Goal: Find specific page/section: Find specific page/section

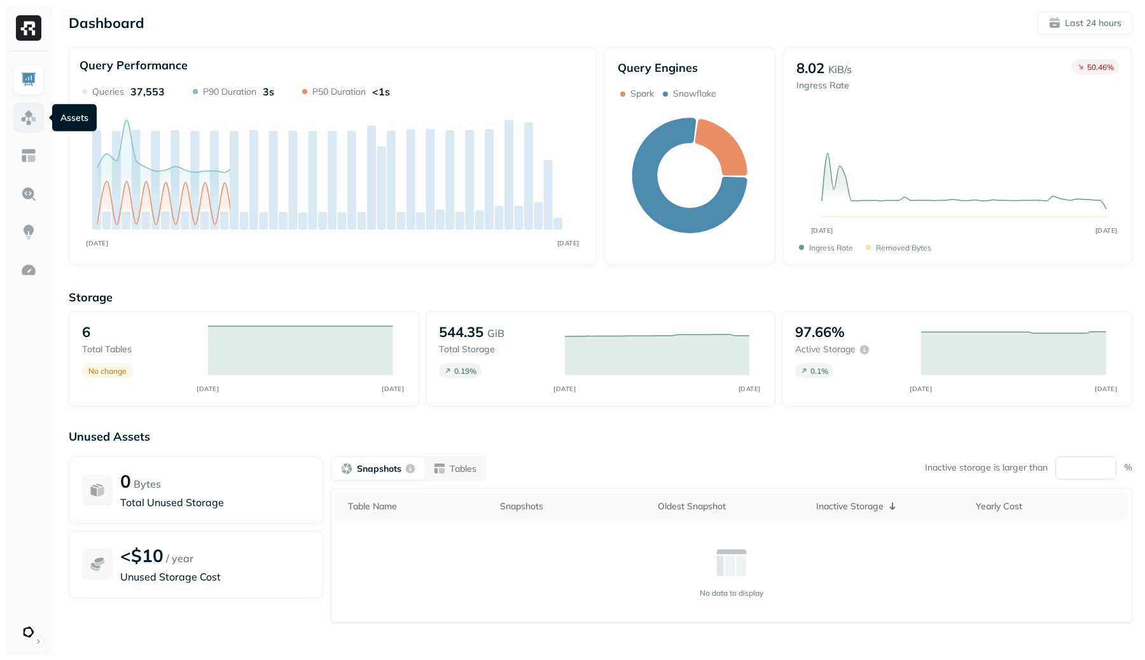
click at [39, 123] on link at bounding box center [28, 117] width 31 height 31
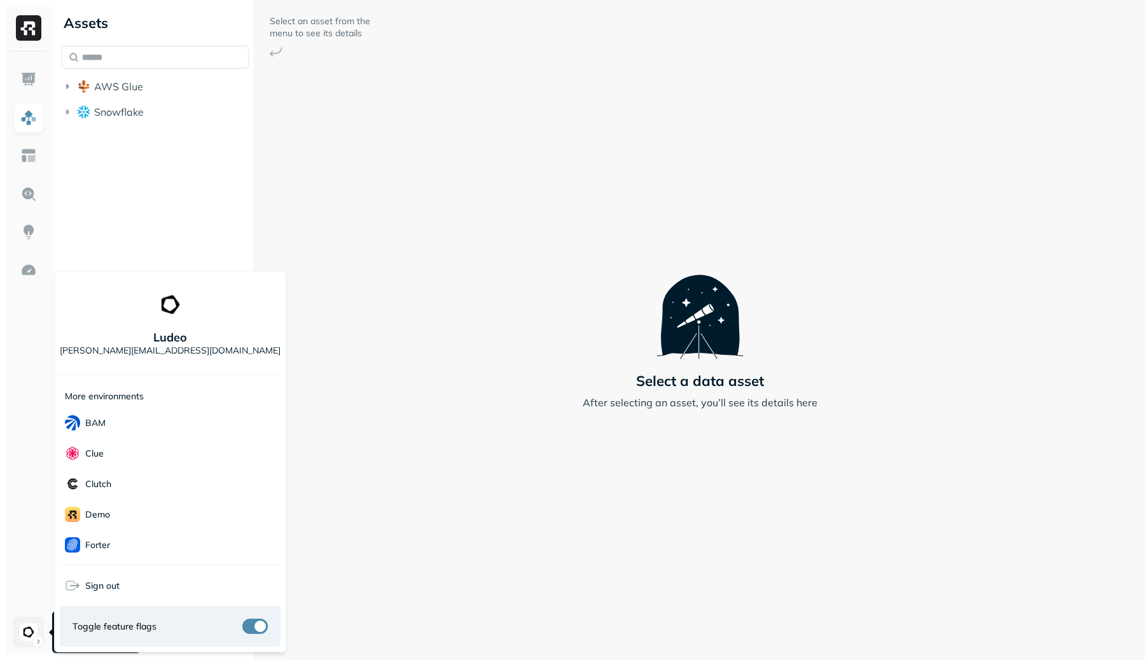
click at [29, 629] on html "Assets AWS Glue Snowflake Select an asset from the menu to see its details Sele…" at bounding box center [572, 330] width 1145 height 660
click at [144, 534] on div "Voodoo" at bounding box center [170, 545] width 221 height 31
